Goal: Task Accomplishment & Management: Use online tool/utility

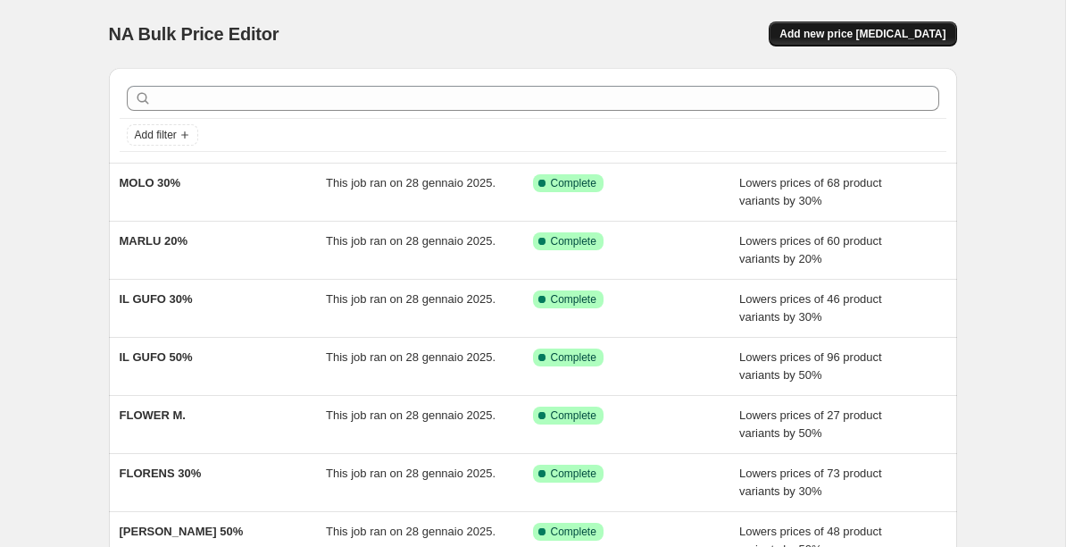
click at [857, 26] on button "Add new price [MEDICAL_DATA]" at bounding box center [863, 33] width 188 height 25
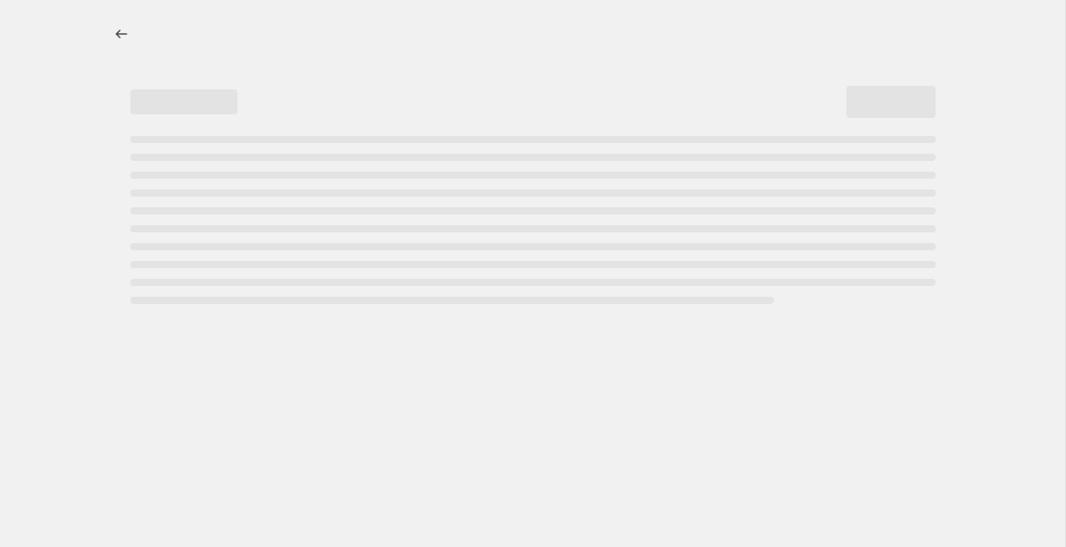
select select "percentage"
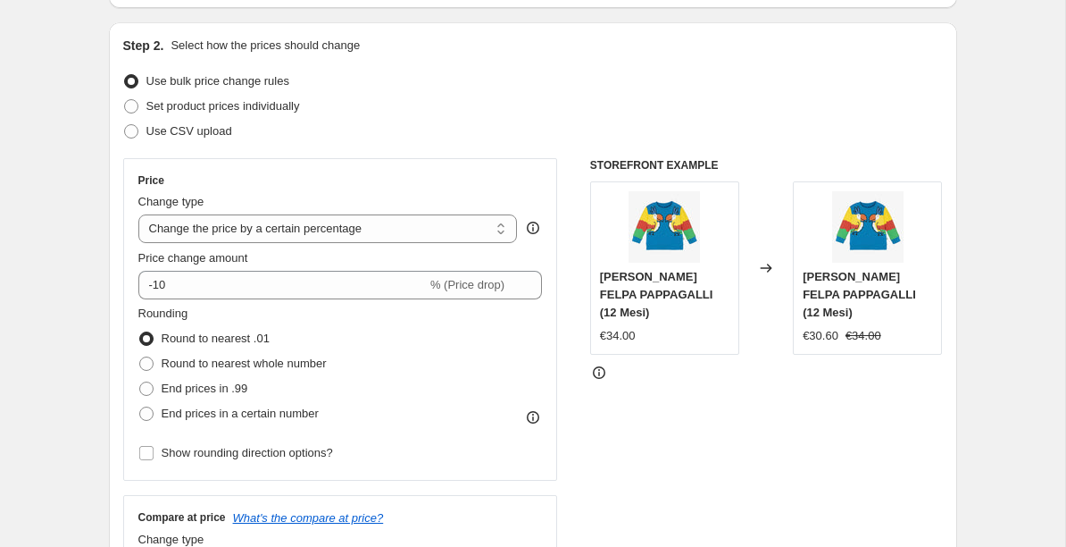
scroll to position [171, 0]
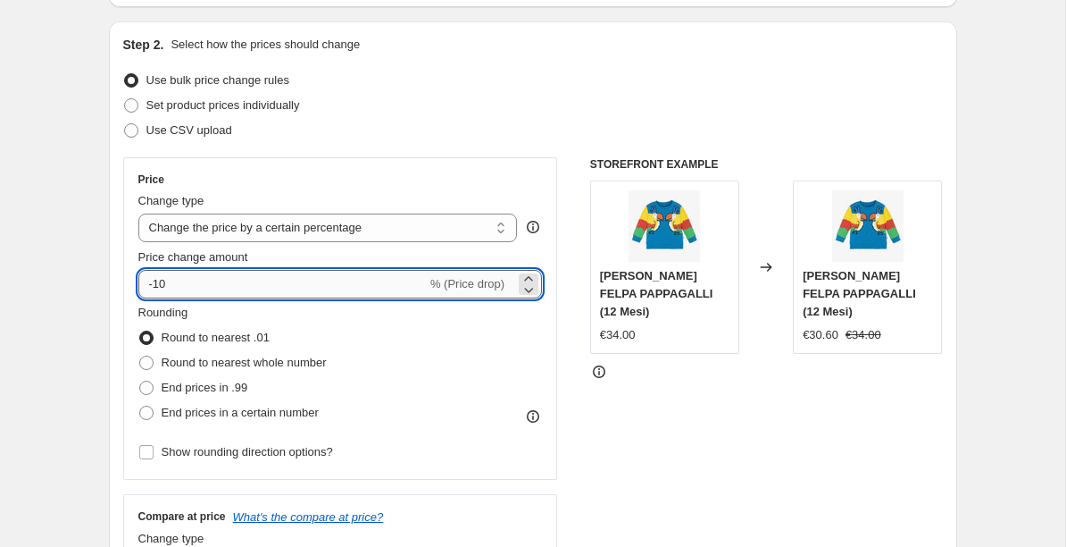
click at [229, 290] on input "-10" at bounding box center [282, 284] width 288 height 29
type input "-1"
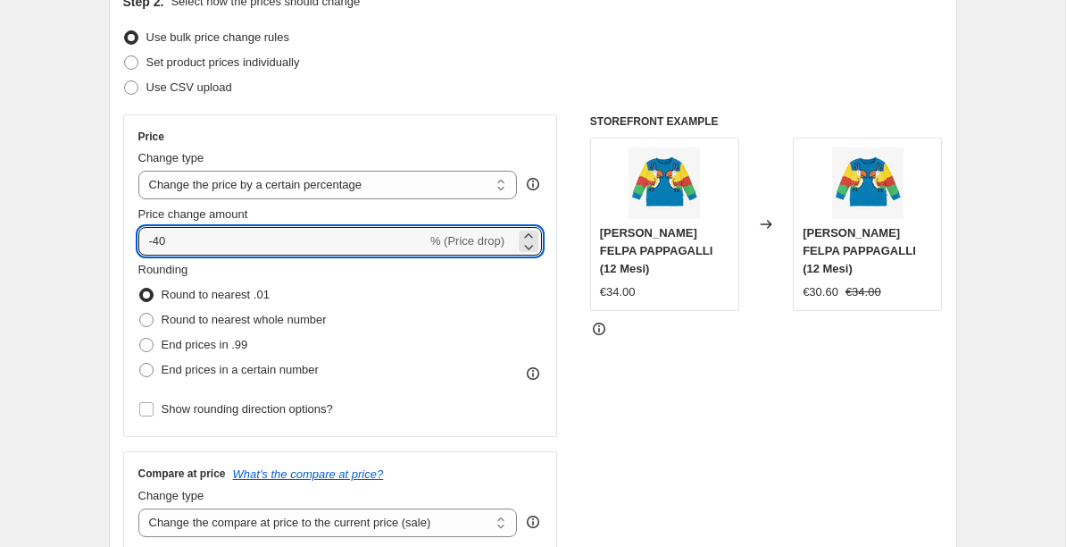
scroll to position [225, 0]
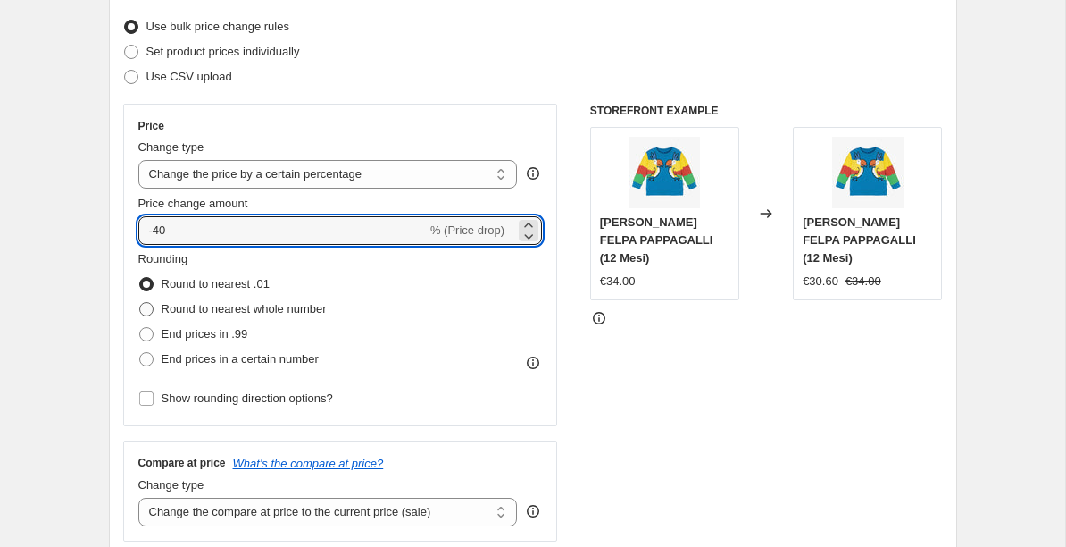
type input "-40"
click at [144, 310] on span at bounding box center [146, 309] width 14 height 14
click at [140, 303] on input "Round to nearest whole number" at bounding box center [139, 302] width 1 height 1
radio input "true"
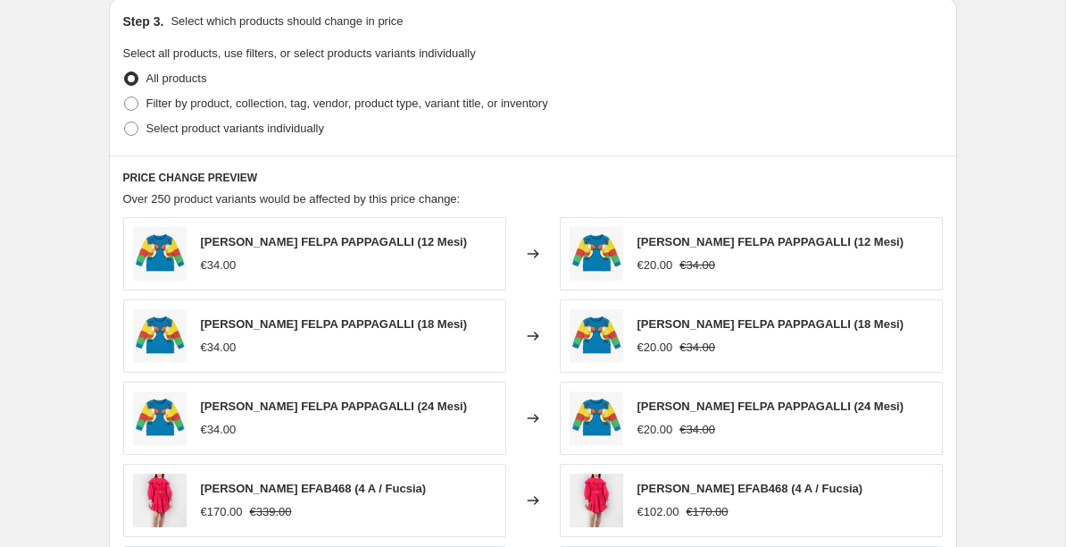
scroll to position [837, 0]
click at [127, 104] on span at bounding box center [131, 103] width 14 height 14
click at [125, 96] on input "Filter by product, collection, tag, vendor, product type, variant title, or inv…" at bounding box center [124, 96] width 1 height 1
radio input "true"
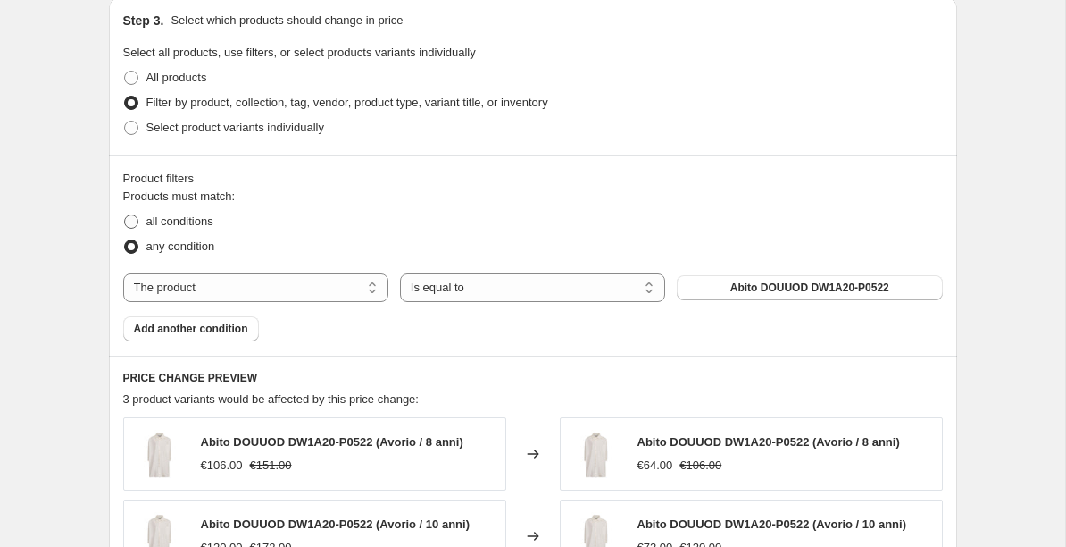
click at [199, 225] on span "all conditions" at bounding box center [179, 220] width 67 height 13
click at [125, 215] on input "all conditions" at bounding box center [124, 214] width 1 height 1
radio input "true"
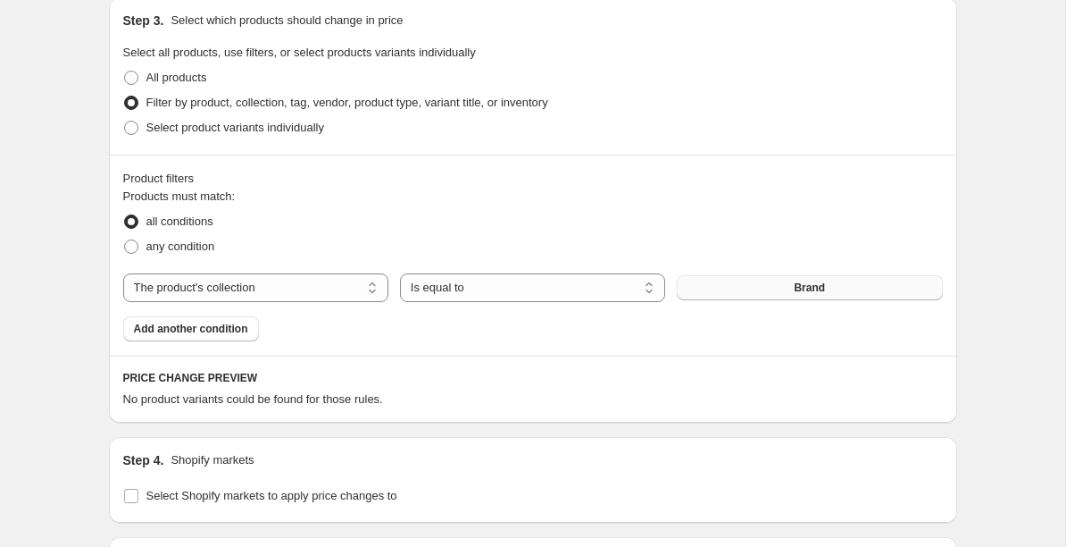
click at [788, 291] on button "Brand" at bounding box center [809, 287] width 265 height 25
select select "vendor"
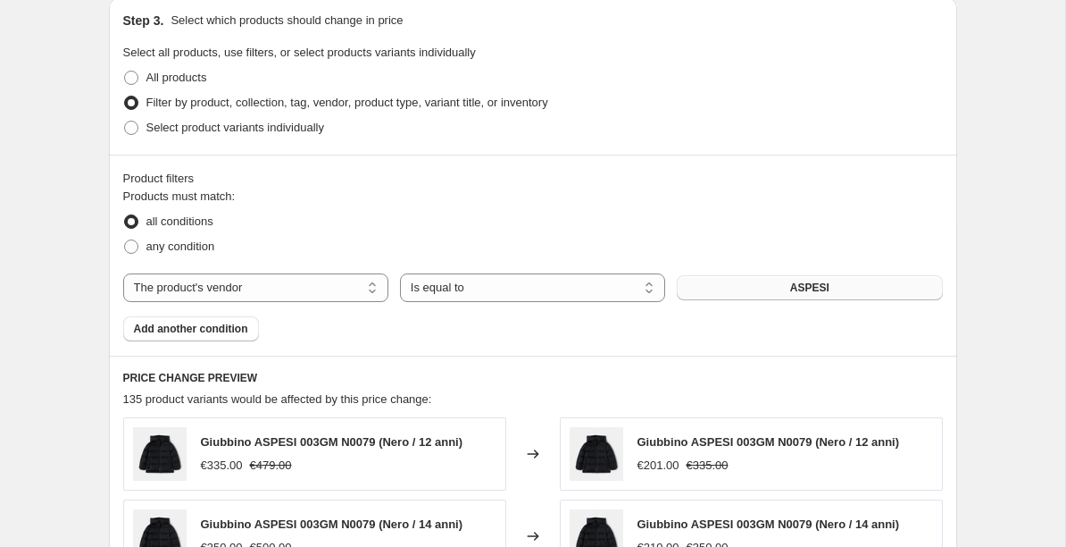
click at [710, 288] on button "ASPESI" at bounding box center [809, 287] width 265 height 25
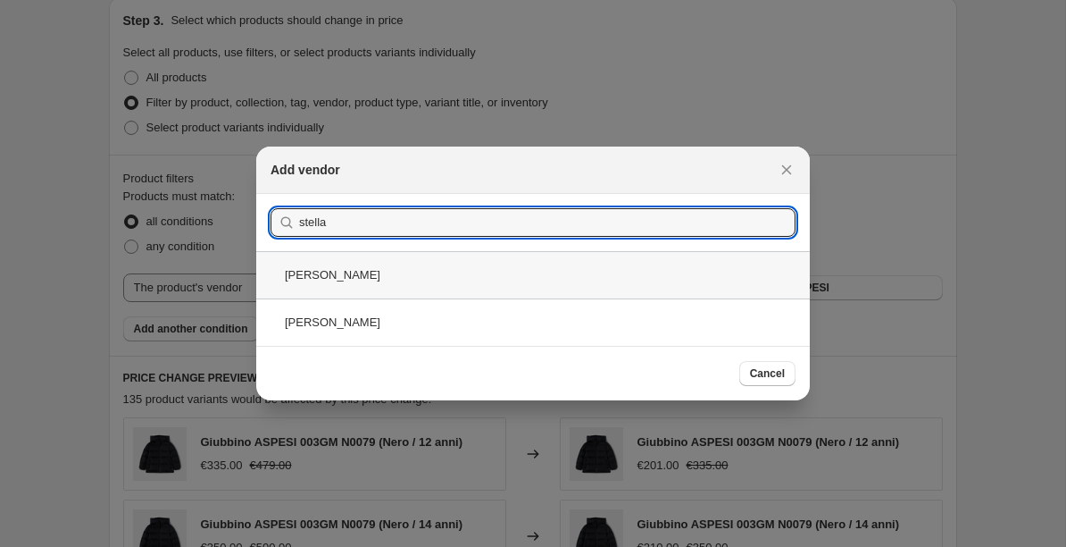
type input "stella"
click at [398, 280] on div "[PERSON_NAME]" at bounding box center [533, 274] width 554 height 47
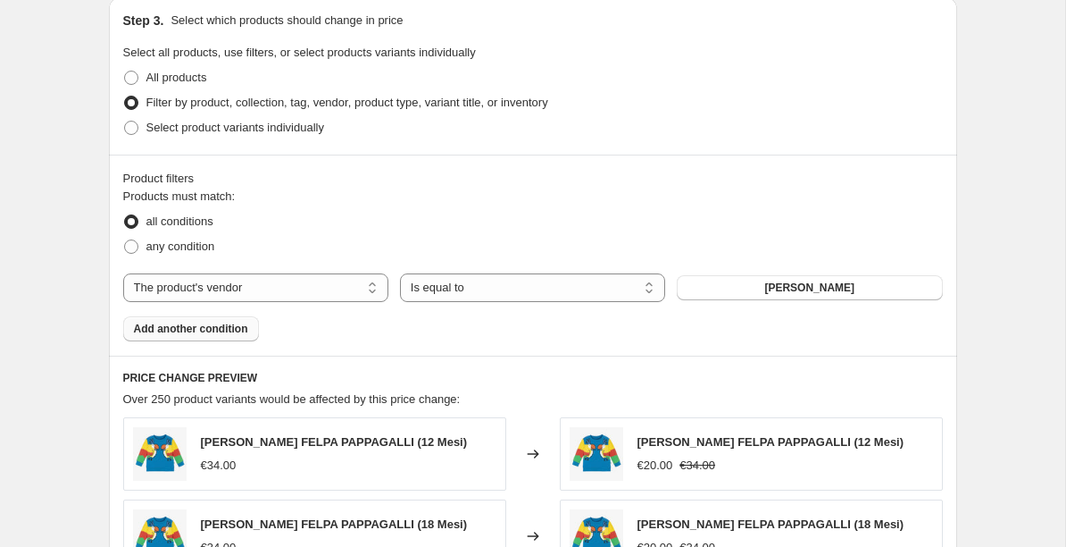
click at [205, 328] on span "Add another condition" at bounding box center [191, 329] width 114 height 14
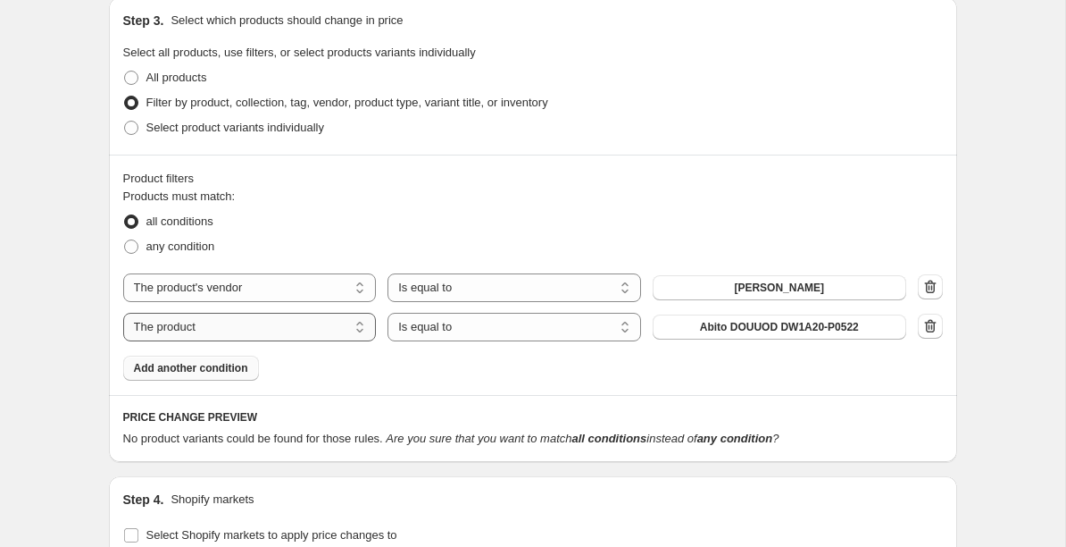
select select "vendor"
click at [654, 324] on button "ASPESI" at bounding box center [780, 326] width 254 height 25
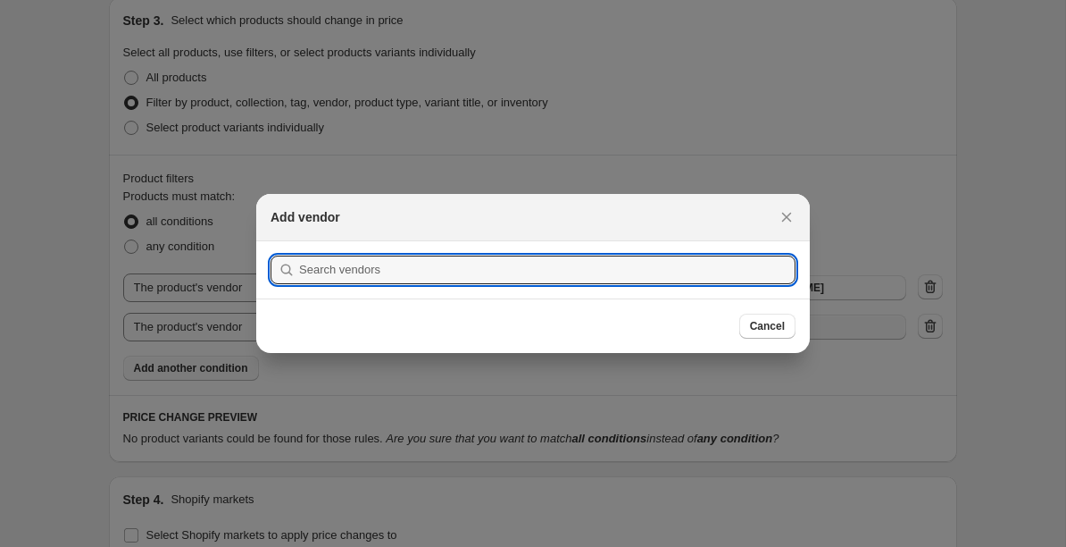
scroll to position [0, 0]
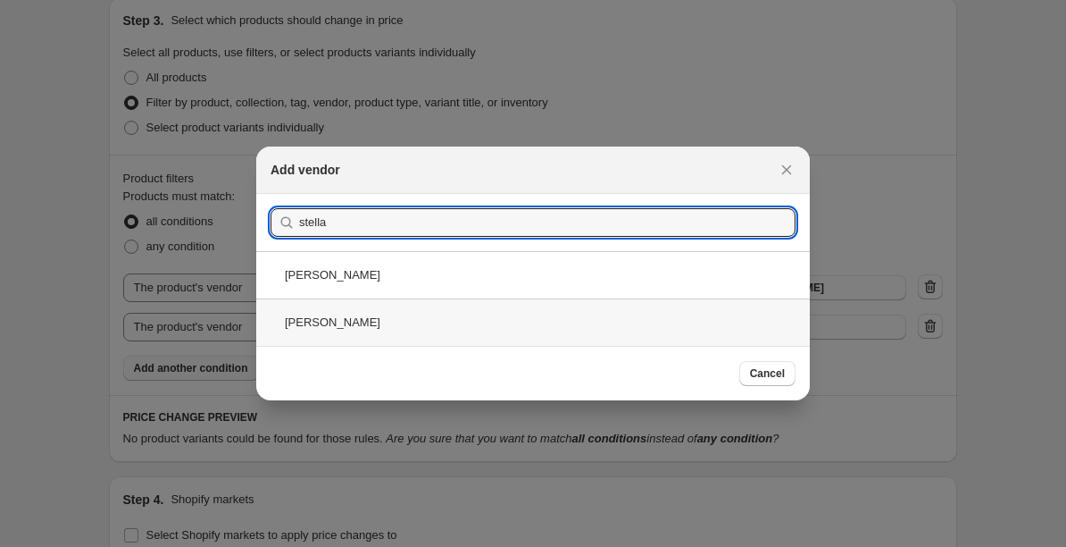
type input "stella"
click at [359, 322] on div "[PERSON_NAME]" at bounding box center [533, 321] width 554 height 47
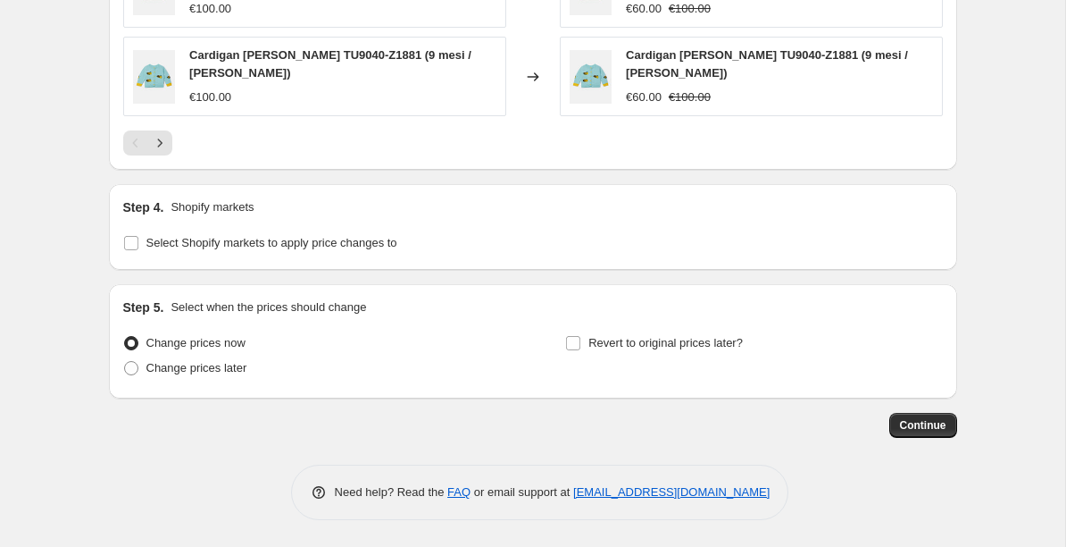
scroll to position [1591, 0]
click at [912, 422] on span "Continue" at bounding box center [923, 425] width 46 height 14
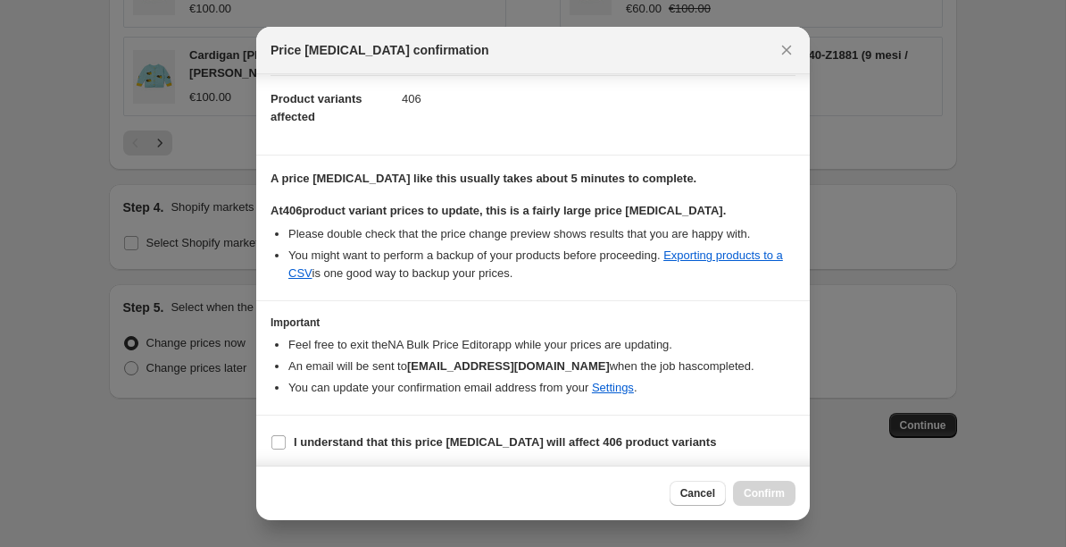
scroll to position [194, 0]
